Goal: Check status: Check status

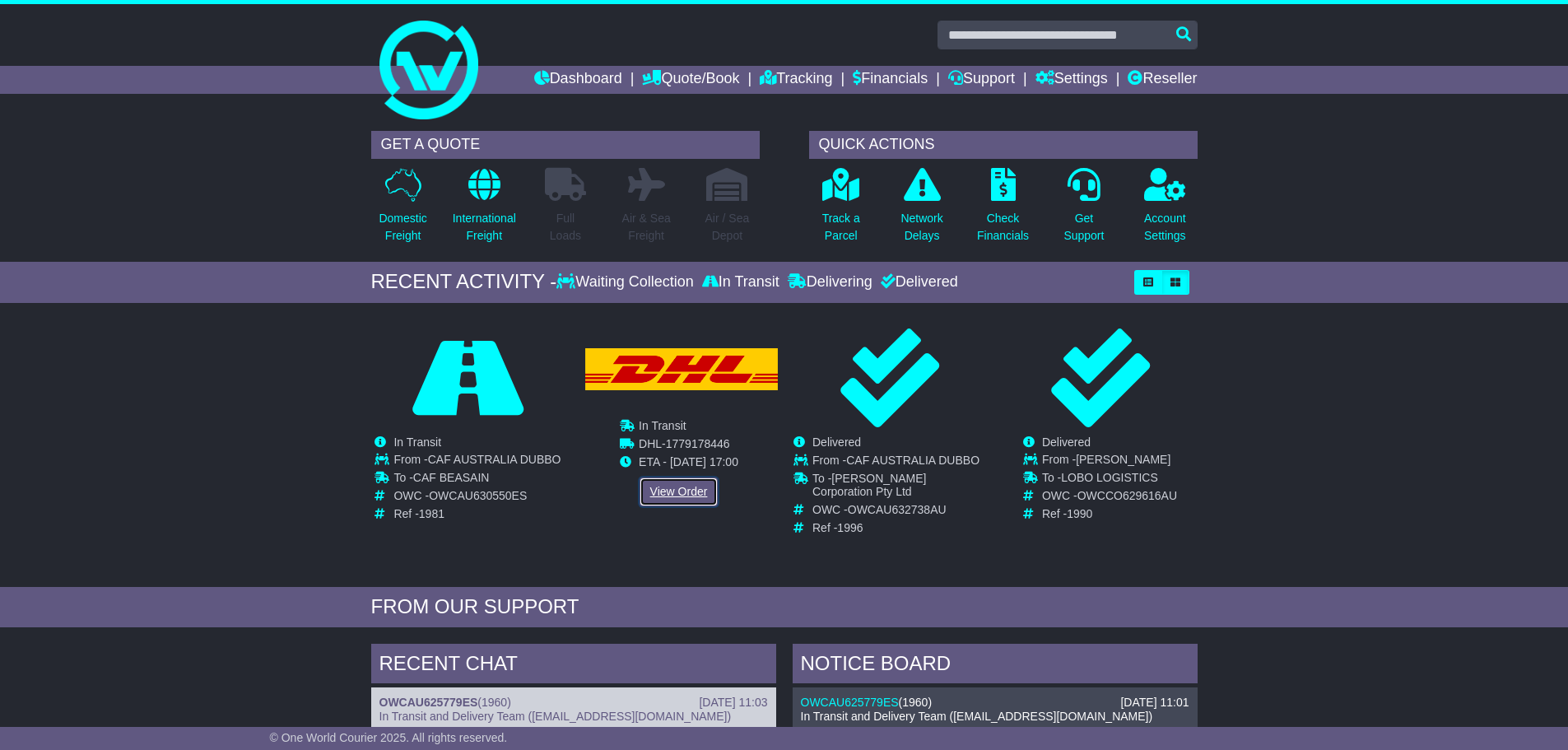
click at [662, 494] on link "View Order" at bounding box center [679, 492] width 79 height 29
